Goal: Task Accomplishment & Management: Use online tool/utility

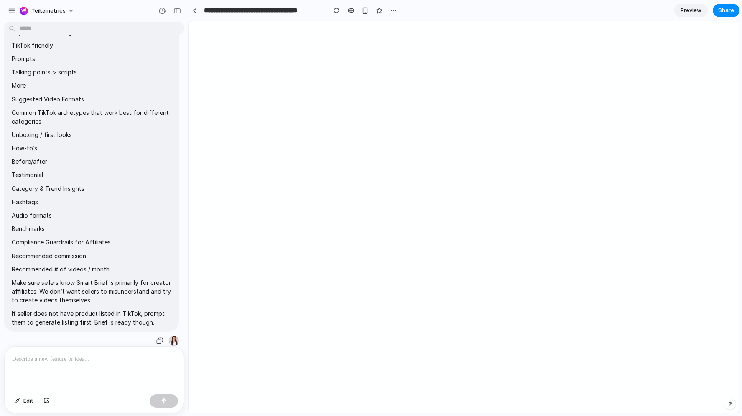
scroll to position [240, 0]
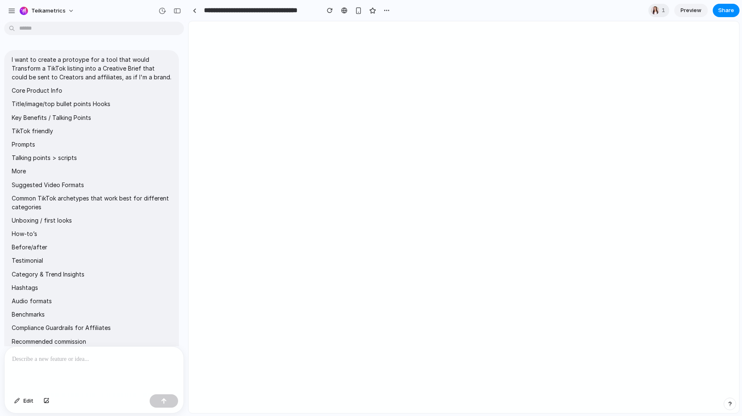
scroll to position [240, 0]
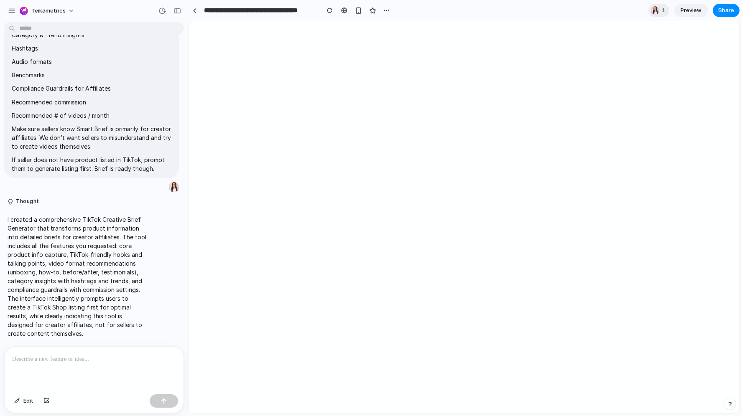
click at [575, 5] on section "**********" at bounding box center [463, 10] width 551 height 21
